Goal: Communication & Community: Answer question/provide support

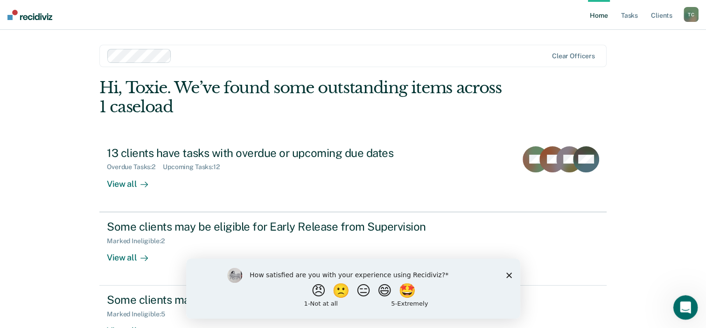
click at [680, 305] on icon "Open Intercom Messenger" at bounding box center [683, 306] width 15 height 15
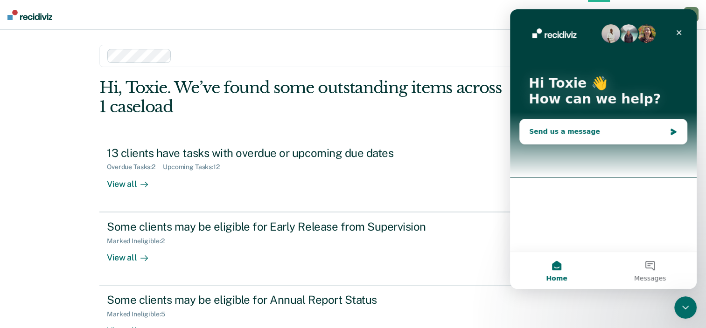
click at [556, 132] on div "Send us a message" at bounding box center [597, 132] width 137 height 10
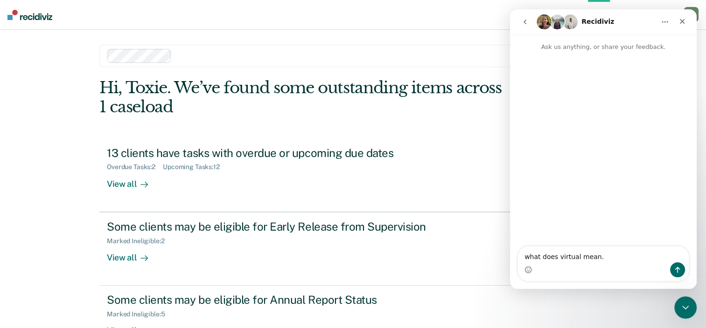
type textarea "what does virtual mean."
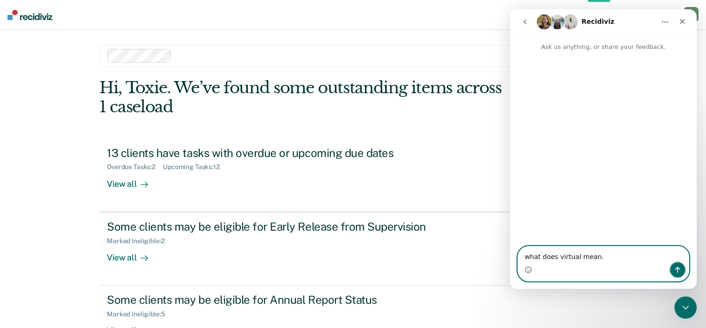
click at [677, 267] on icon "Send a message…" at bounding box center [676, 269] width 7 height 7
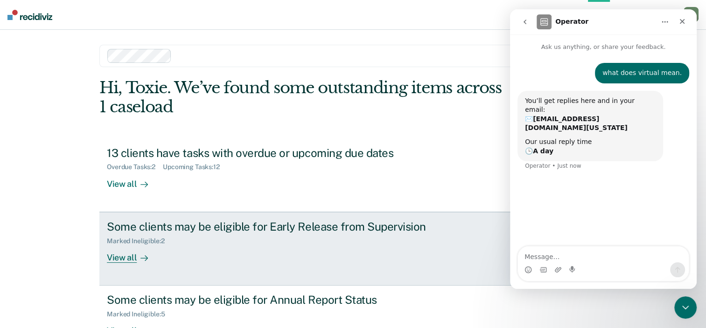
click at [118, 259] on div "View all" at bounding box center [133, 254] width 52 height 18
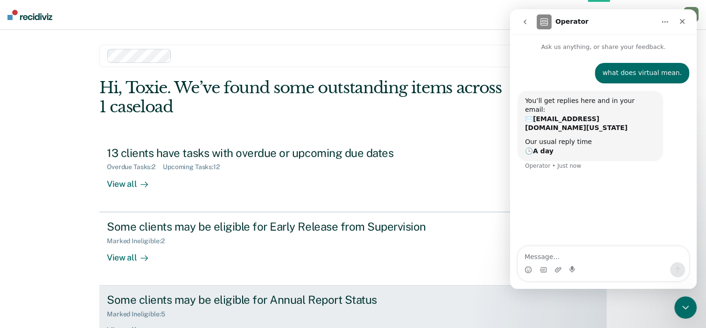
click at [203, 304] on div "Some clients may be eligible for Annual Report Status" at bounding box center [270, 300] width 327 height 14
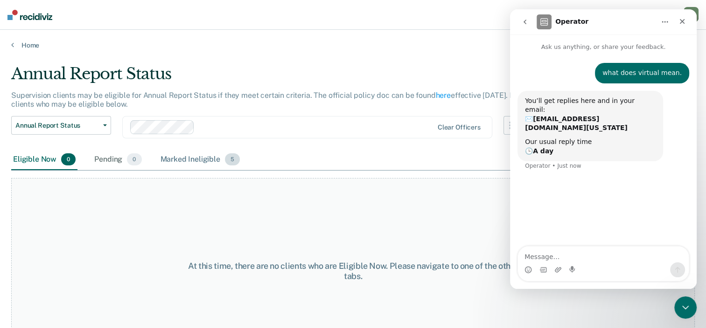
click at [186, 159] on div "Marked Ineligible 5" at bounding box center [200, 160] width 83 height 21
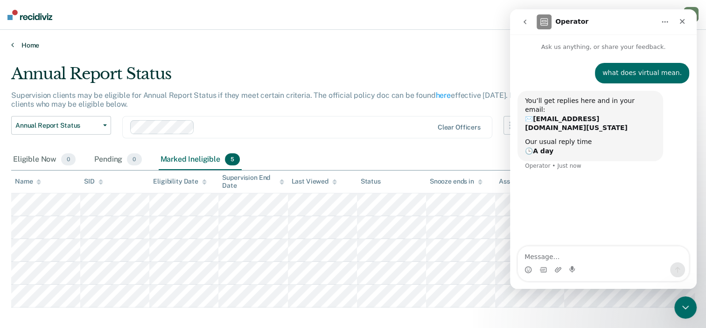
click at [12, 43] on icon at bounding box center [12, 44] width 3 height 7
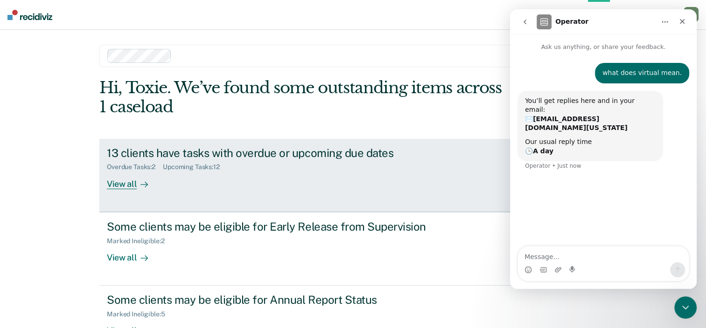
click at [113, 186] on div "View all" at bounding box center [133, 180] width 52 height 18
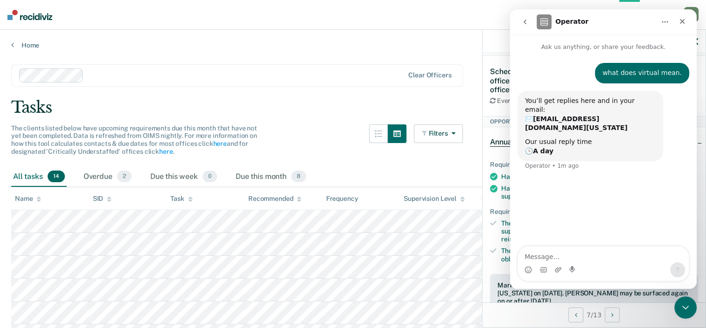
drag, startPoint x: 530, startPoint y: 28, endPoint x: 484, endPoint y: 55, distance: 53.3
click html "Operator Ask us anything, or share your feedback. what does virtual mean. Toxie…"
click at [685, 21] on icon "Close" at bounding box center [681, 21] width 7 height 7
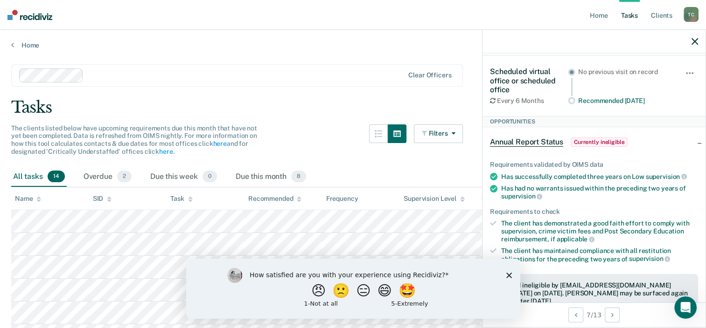
click at [508, 272] on div "How satisfied are you with your experience using Recidiviz? 😠 🙁 😑 😄 🤩 1 - Not a…" at bounding box center [353, 288] width 334 height 60
click at [506, 271] on div "How satisfied are you with your experience using Recidiviz? 😠 🙁 😑 😄 🤩 1 - Not a…" at bounding box center [353, 288] width 334 height 60
click at [508, 276] on polygon "Close survey" at bounding box center [509, 275] width 6 height 6
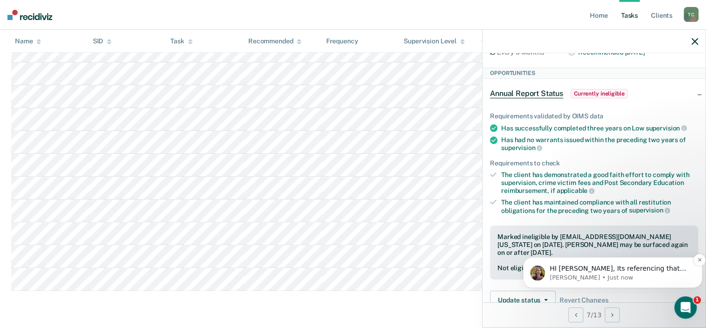
click at [554, 270] on p "HI [PERSON_NAME], Its referencing that you can do a contact via video such as f…" at bounding box center [619, 268] width 141 height 9
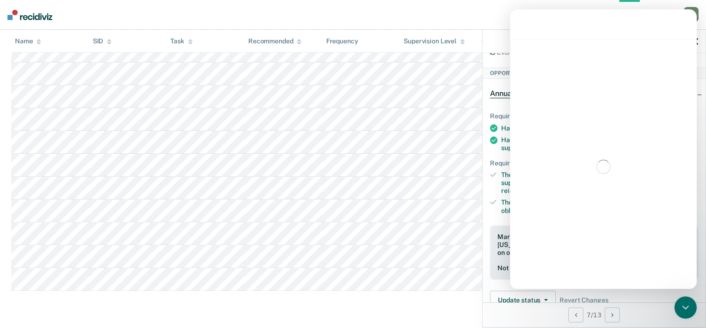
scroll to position [1, 0]
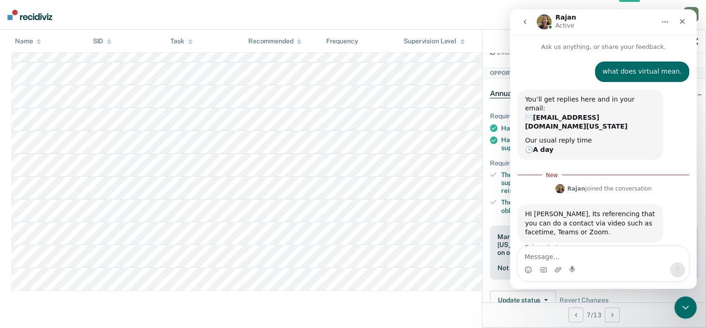
click at [538, 258] on textarea "Message…" at bounding box center [603, 255] width 171 height 16
type textarea "ok... but it is coming up on my work to do list"
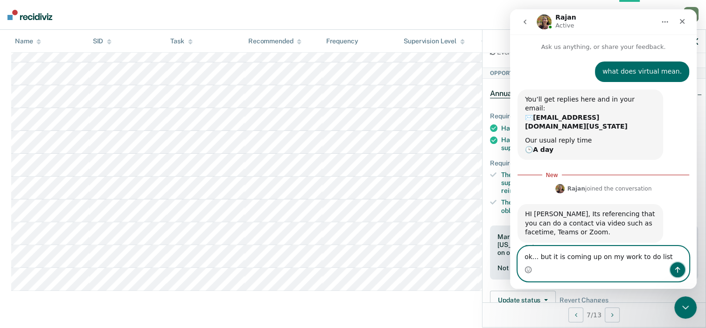
click at [674, 268] on icon "Send a message…" at bounding box center [676, 269] width 7 height 7
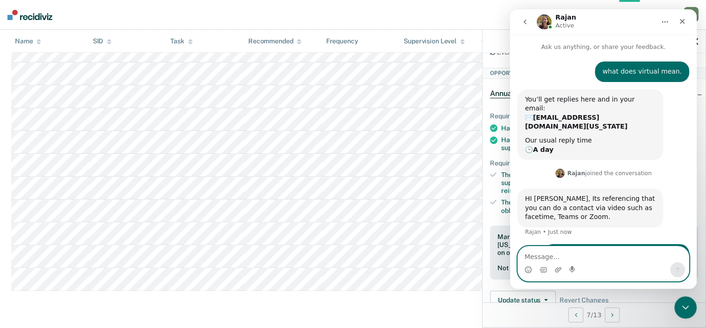
scroll to position [11, 0]
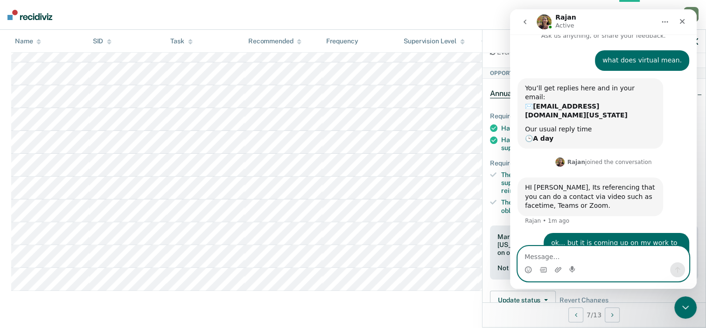
click at [533, 258] on textarea "Message…" at bounding box center [603, 255] width 171 height 16
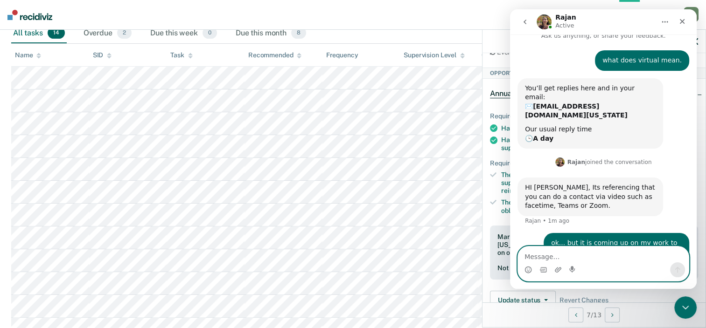
scroll to position [132, 0]
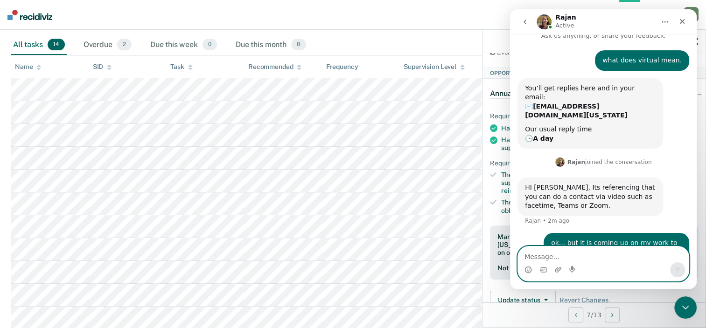
click at [527, 255] on textarea "Message…" at bounding box center [603, 255] width 171 height 16
type textarea "s"
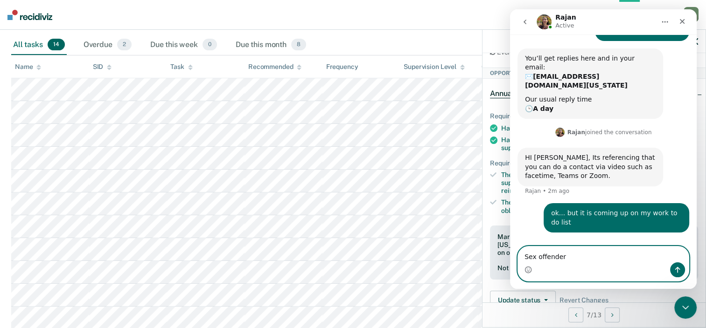
scroll to position [47, 0]
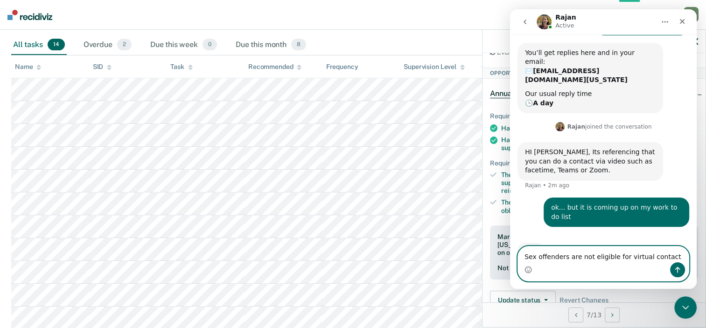
type textarea "Sex offenders are not eligible for virtual contact"
click at [674, 270] on icon "Send a message…" at bounding box center [676, 269] width 7 height 7
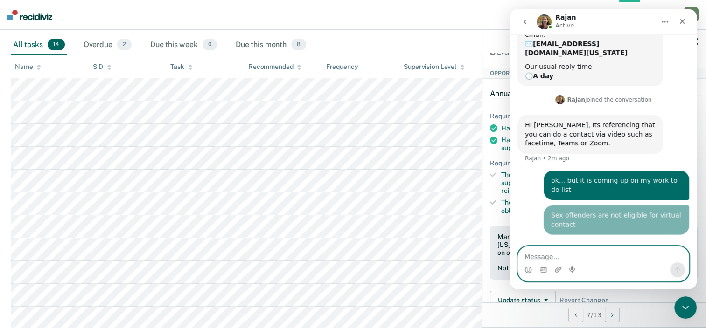
scroll to position [77, 0]
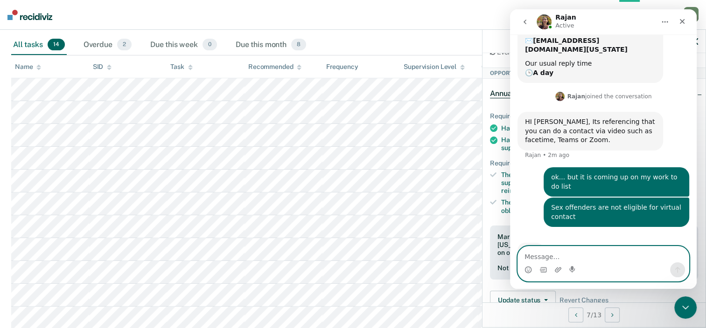
click at [531, 256] on textarea "Message…" at bounding box center [603, 255] width 171 height 16
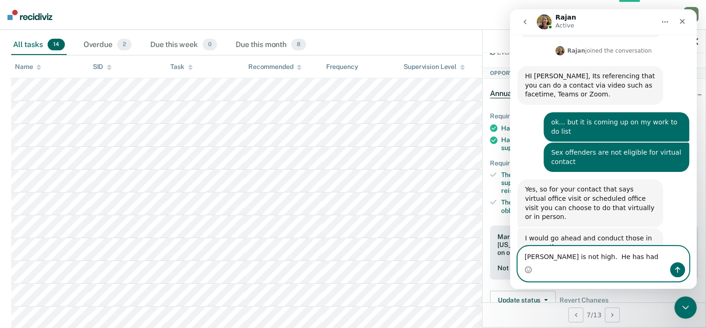
scroll to position [154, 0]
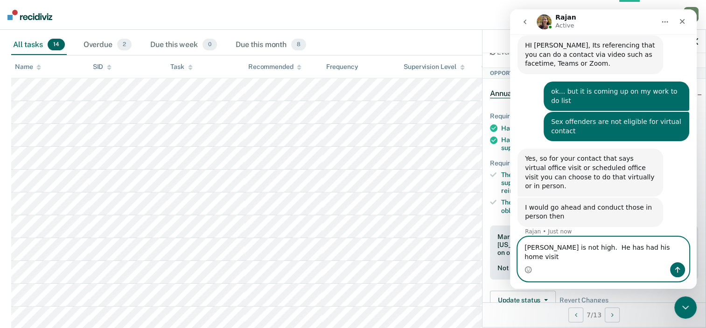
type textarea "[PERSON_NAME] is not high. He has had his home visit"
click at [680, 269] on icon "Send a message…" at bounding box center [676, 269] width 7 height 7
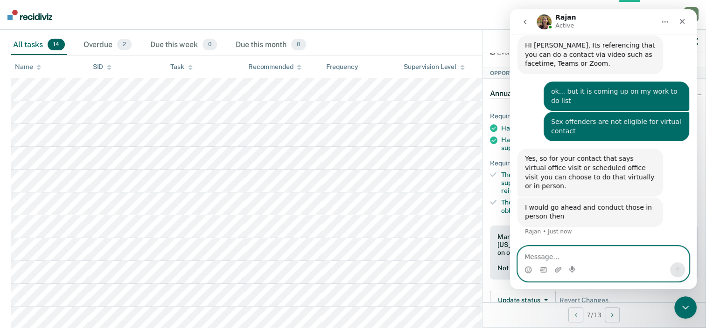
scroll to position [191, 0]
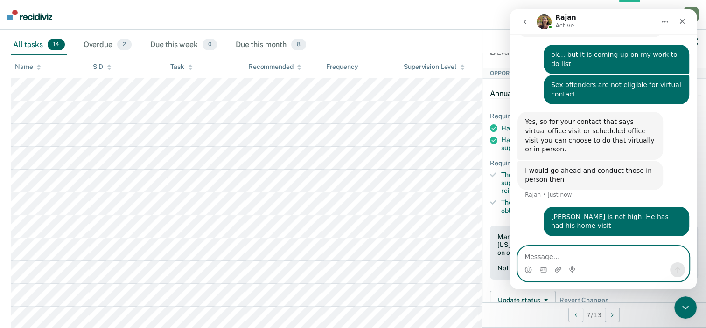
click at [545, 259] on textarea "Message…" at bounding box center [603, 255] width 171 height 16
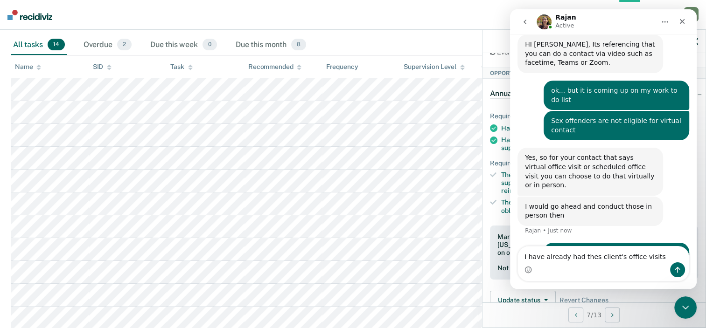
drag, startPoint x: 586, startPoint y: 259, endPoint x: 595, endPoint y: 270, distance: 14.3
click at [595, 270] on div "Intercom messenger" at bounding box center [603, 270] width 171 height 15
click at [593, 259] on textarea "I have already had thes client's office visits" at bounding box center [603, 255] width 171 height 16
type textarea "I have already had these client's office visits"
click at [679, 270] on icon "Send a message…" at bounding box center [676, 269] width 7 height 7
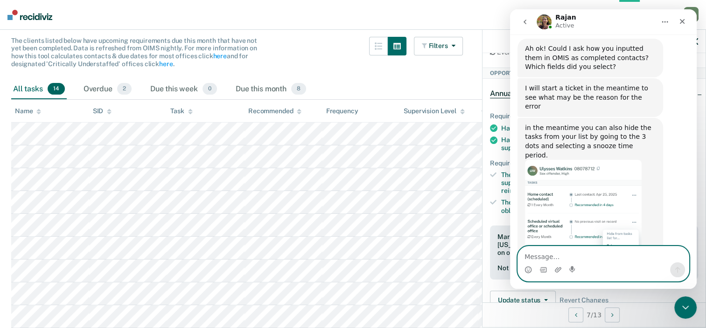
scroll to position [93, 0]
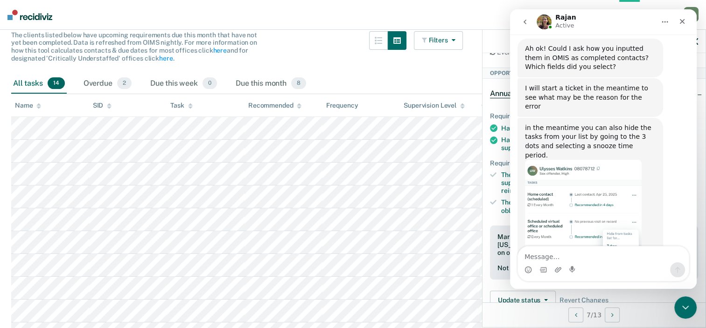
click at [455, 39] on icon "button" at bounding box center [450, 40] width 7 height 7
click at [382, 40] on icon "button" at bounding box center [377, 40] width 7 height 7
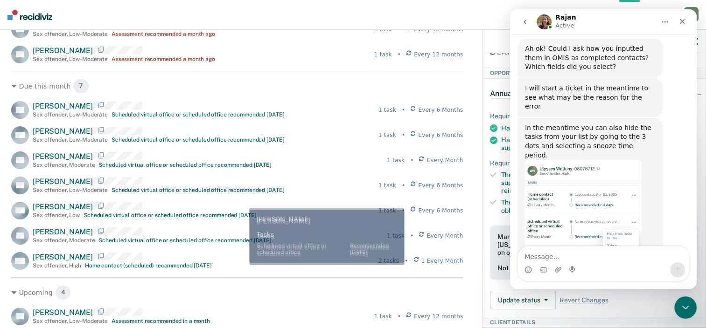
scroll to position [187, 0]
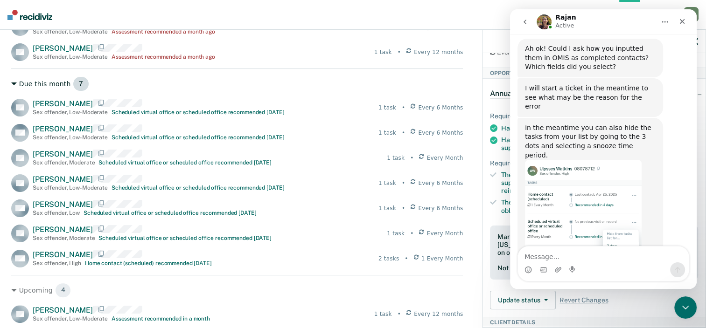
click at [11, 84] on icon at bounding box center [14, 84] width 6 height 6
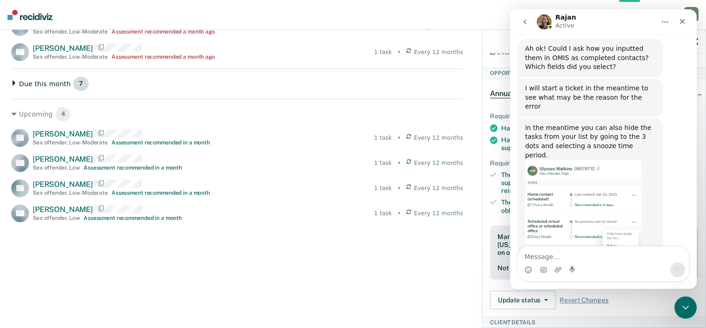
click at [11, 84] on icon at bounding box center [14, 83] width 6 height 6
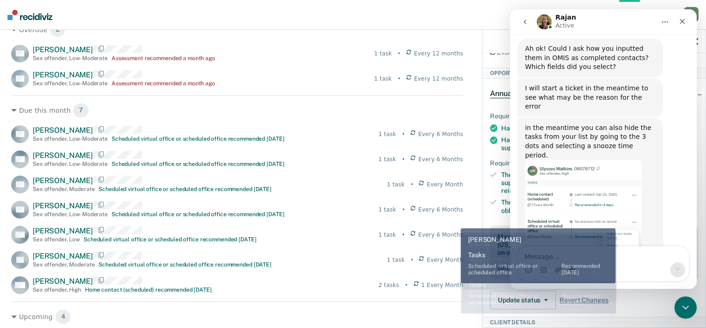
scroll to position [140, 0]
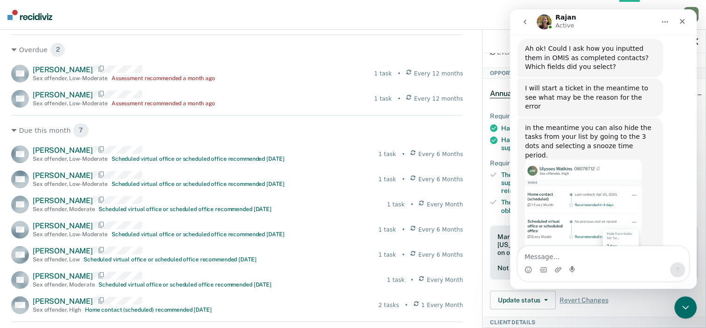
drag, startPoint x: 306, startPoint y: 49, endPoint x: 289, endPoint y: 41, distance: 18.8
click at [289, 41] on div "Overdue 2 RG [PERSON_NAME] Sex offender , Low-Moderate Assessment recommended a…" at bounding box center [236, 71] width 451 height 73
click at [12, 48] on icon at bounding box center [14, 50] width 6 height 6
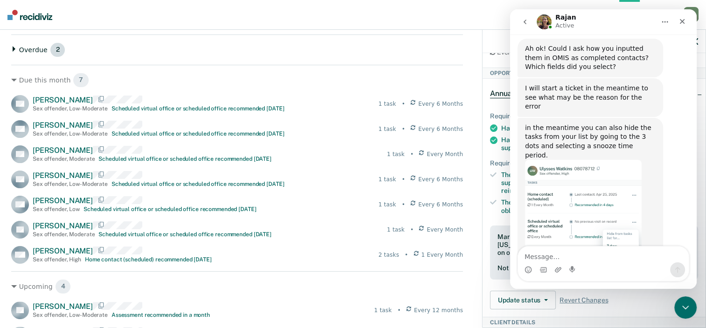
click at [12, 43] on div "Overdue 2" at bounding box center [236, 49] width 451 height 15
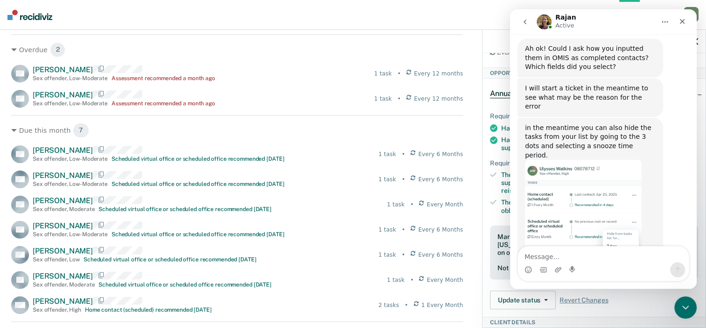
click at [13, 11] on img at bounding box center [29, 15] width 45 height 10
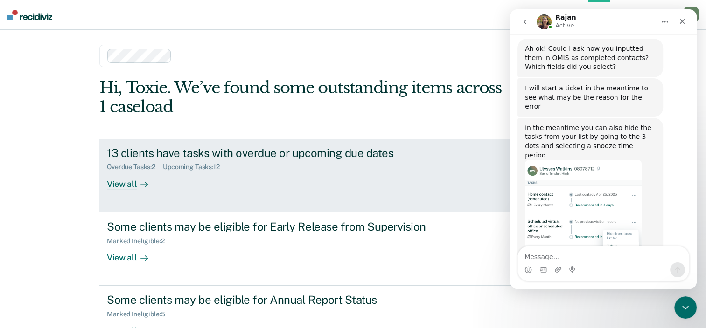
click at [124, 184] on div "View all" at bounding box center [133, 180] width 52 height 18
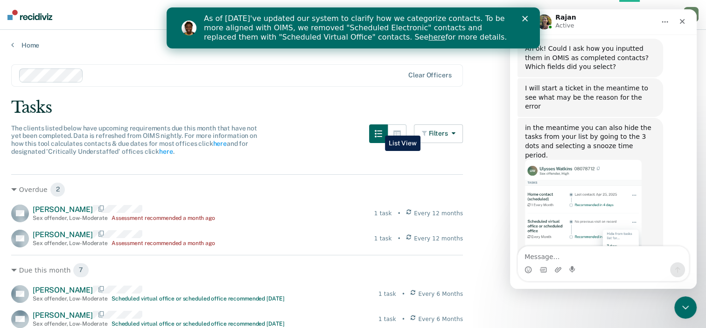
drag, startPoint x: 384, startPoint y: 132, endPoint x: 378, endPoint y: 129, distance: 7.3
click at [378, 129] on button "button" at bounding box center [378, 134] width 19 height 19
click at [377, 131] on button "button" at bounding box center [378, 134] width 19 height 19
click at [382, 136] on icon "button" at bounding box center [377, 133] width 7 height 7
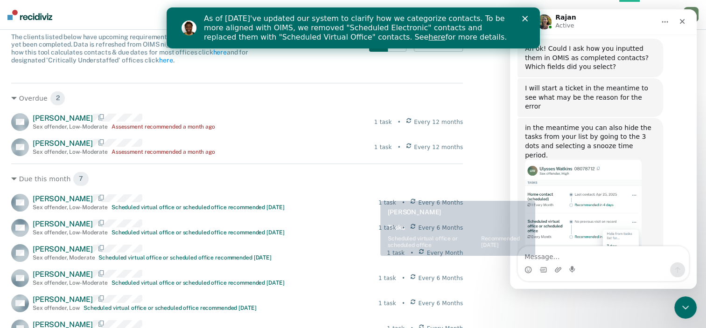
scroll to position [93, 0]
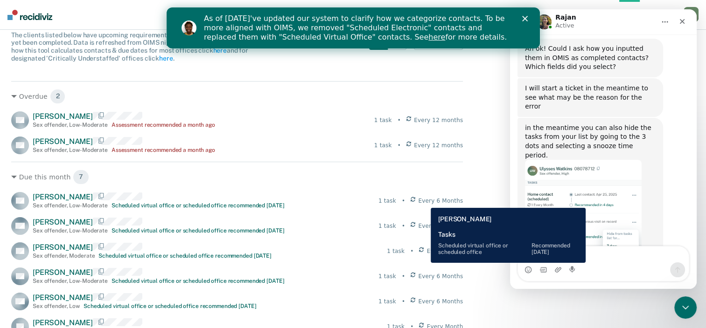
click at [415, 201] on icon at bounding box center [412, 201] width 5 height 8
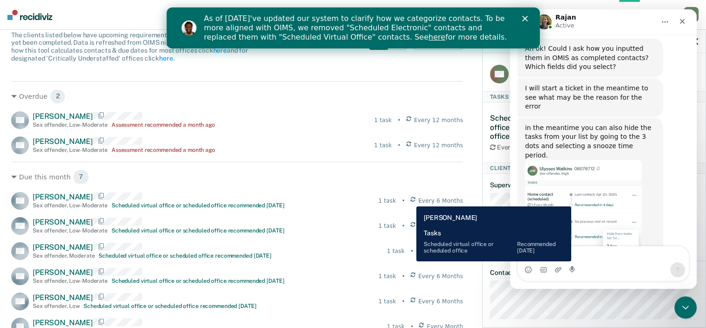
click at [409, 200] on div "1 task • Every 6 Months" at bounding box center [420, 201] width 84 height 8
click at [415, 200] on div "1 task • Every 6 Months" at bounding box center [420, 201] width 84 height 8
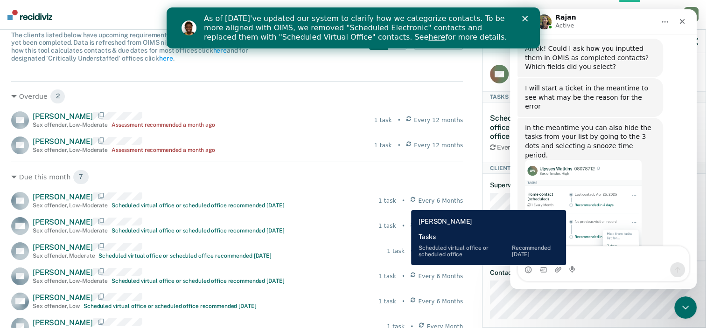
click at [396, 203] on div "1 task" at bounding box center [387, 201] width 18 height 8
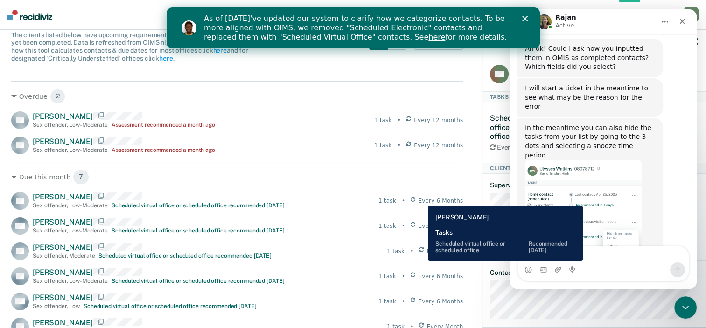
click at [415, 199] on icon at bounding box center [412, 201] width 5 height 8
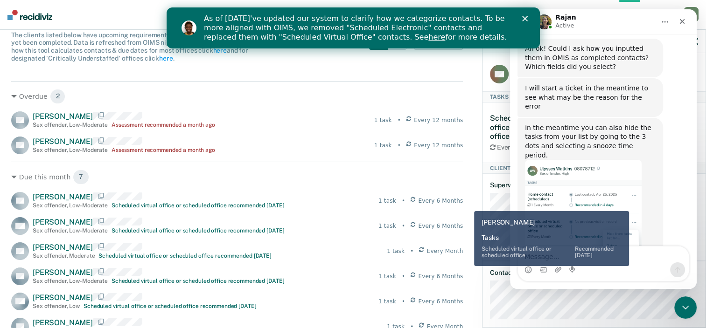
click at [463, 204] on span "Every 6 Months" at bounding box center [440, 201] width 45 height 8
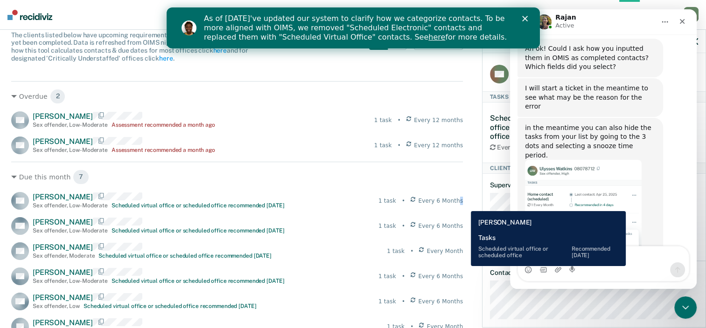
click at [463, 204] on span "Every 6 Months" at bounding box center [440, 201] width 45 height 8
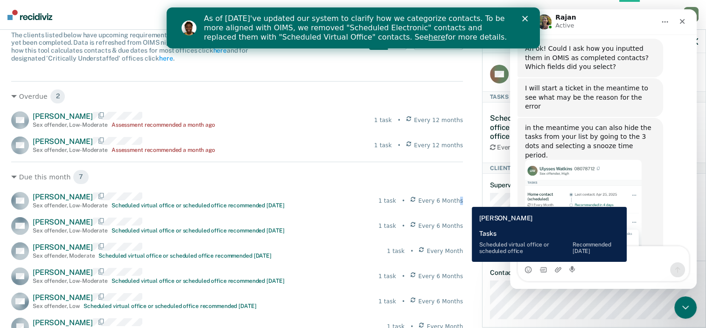
click at [463, 200] on span "Every 6 Months" at bounding box center [440, 201] width 45 height 8
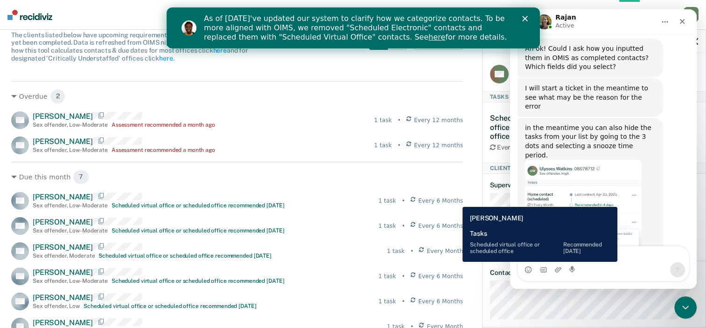
click at [455, 200] on span "Every 6 Months" at bounding box center [440, 201] width 45 height 8
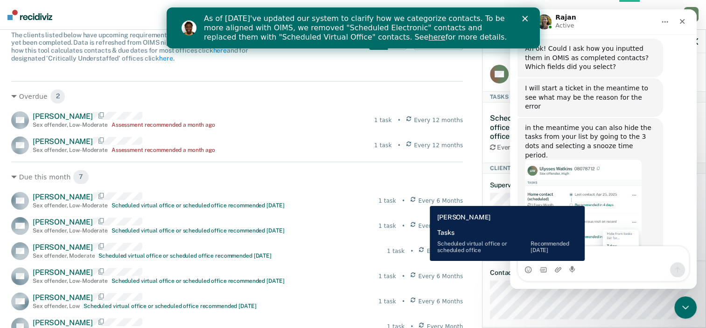
click at [415, 199] on icon at bounding box center [412, 201] width 5 height 8
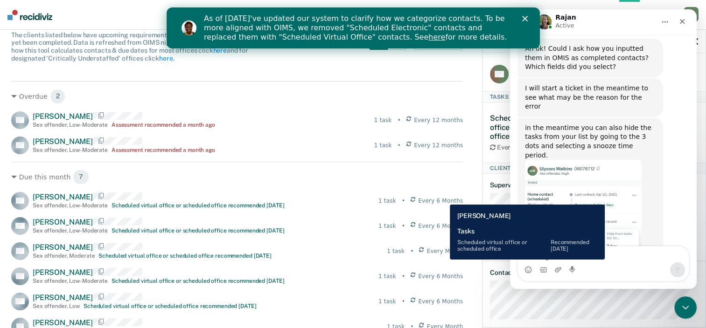
click at [443, 198] on span "Every 6 Months" at bounding box center [440, 201] width 45 height 8
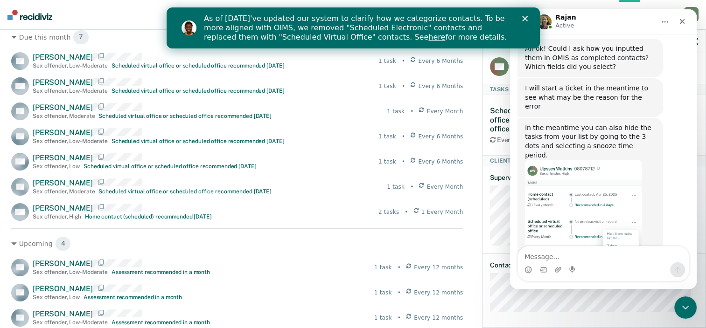
scroll to position [10, 0]
click at [526, 17] on icon "Close" at bounding box center [524, 19] width 6 height 6
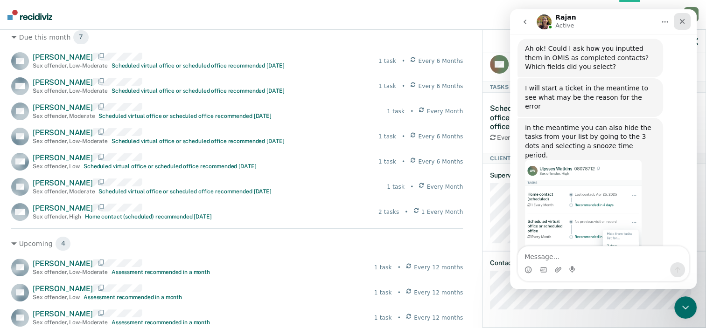
drag, startPoint x: 682, startPoint y: 21, endPoint x: 1191, endPoint y: 30, distance: 508.9
click at [682, 21] on icon "Close" at bounding box center [681, 21] width 7 height 7
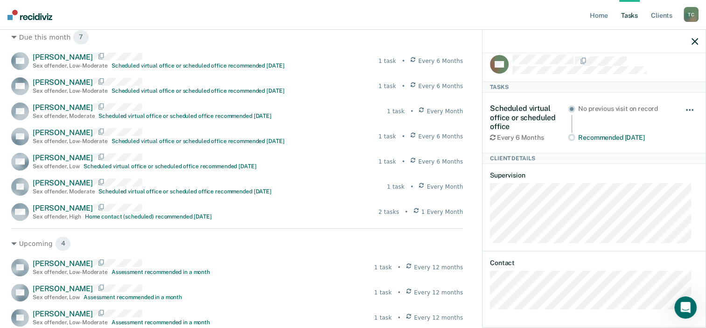
click at [683, 107] on button "button" at bounding box center [690, 114] width 16 height 15
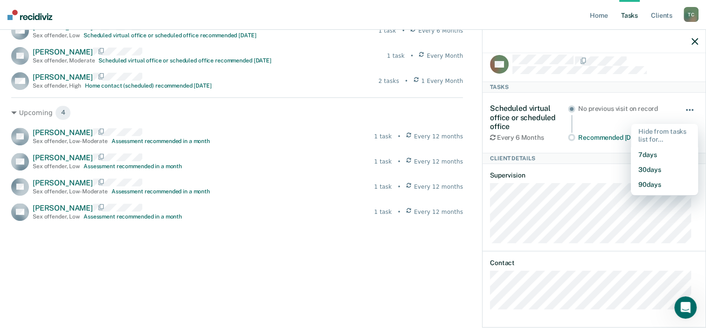
click at [685, 107] on button "button" at bounding box center [690, 114] width 16 height 15
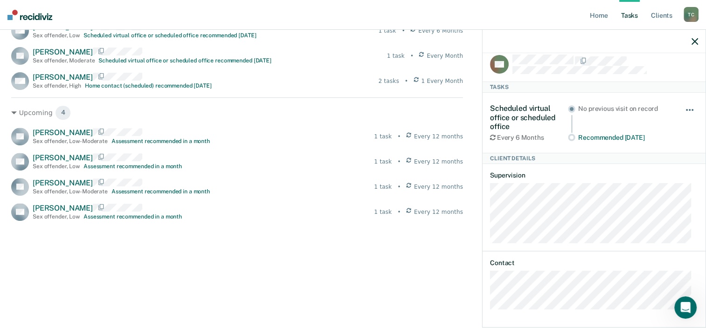
click at [684, 107] on button "button" at bounding box center [690, 114] width 16 height 15
click at [637, 140] on div "Scheduled virtual office or scheduled office Every 6 Months No previous visit o…" at bounding box center [594, 123] width 208 height 60
click at [679, 101] on div "Scheduled virtual office or scheduled office Every 6 Months No previous visit o…" at bounding box center [594, 123] width 208 height 60
click at [682, 105] on div "Hide from tasks list for... 7 days 30 days 90 days" at bounding box center [690, 122] width 16 height 37
click at [569, 108] on circle at bounding box center [571, 109] width 4 height 4
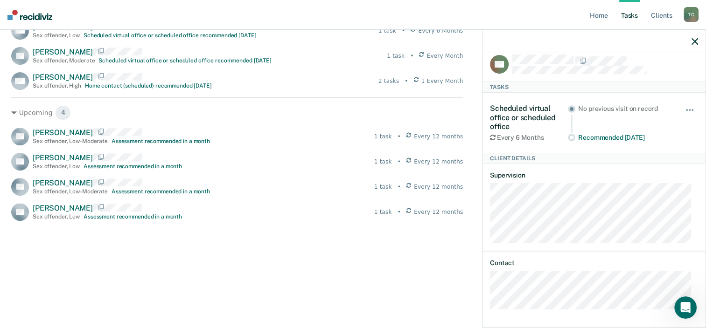
click at [569, 108] on circle at bounding box center [571, 109] width 4 height 4
